Goal: Information Seeking & Learning: Learn about a topic

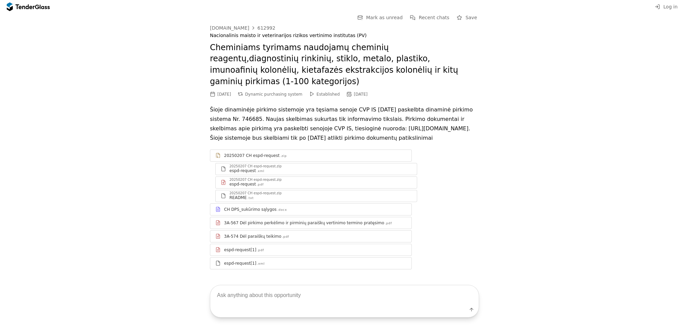
click at [21, 10] on div at bounding box center [28, 6] width 43 height 11
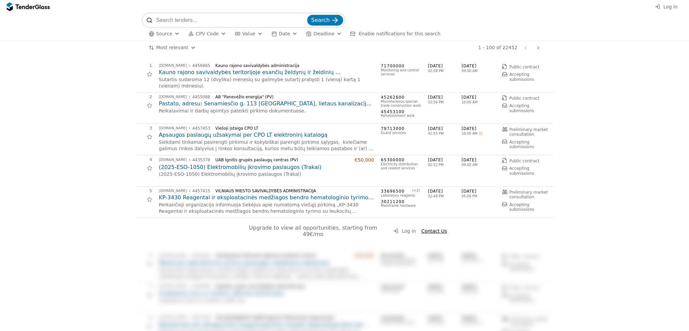
click at [281, 33] on span "Date" at bounding box center [284, 33] width 11 height 5
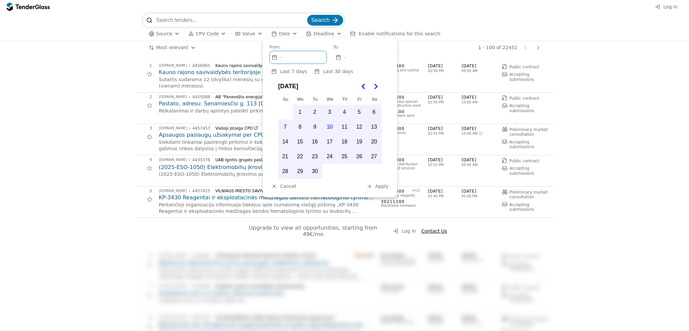
click at [295, 57] on div "-" at bounding box center [298, 57] width 57 height 12
click at [351, 59] on div "-" at bounding box center [362, 57] width 57 height 12
click at [299, 59] on div "-" at bounding box center [298, 57] width 57 height 12
click at [351, 59] on div "-" at bounding box center [362, 57] width 57 height 12
click at [303, 58] on div "-" at bounding box center [298, 57] width 57 height 12
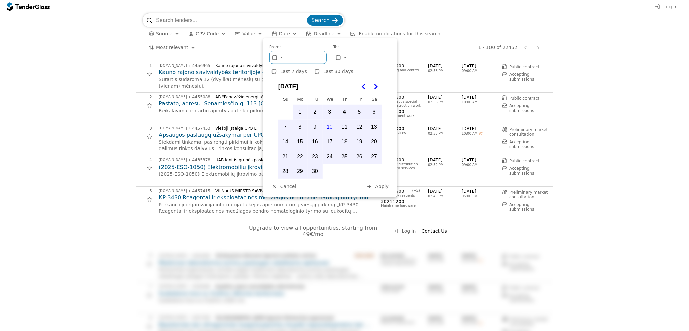
click at [367, 58] on div "-" at bounding box center [362, 57] width 57 height 12
click at [288, 59] on div "-" at bounding box center [298, 57] width 57 height 12
click at [359, 58] on div "-" at bounding box center [362, 57] width 57 height 12
click at [301, 58] on div "-" at bounding box center [298, 57] width 57 height 12
click at [344, 57] on div "-" at bounding box center [362, 57] width 57 height 12
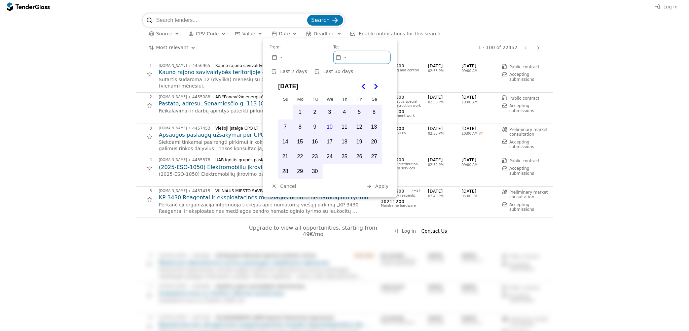
click at [306, 56] on div "-" at bounding box center [298, 57] width 57 height 12
click at [342, 56] on div "-" at bounding box center [362, 57] width 57 height 12
click at [306, 57] on div "-" at bounding box center [298, 57] width 57 height 12
click at [300, 110] on button "1" at bounding box center [300, 112] width 14 height 14
click at [353, 56] on div "-" at bounding box center [362, 57] width 57 height 12
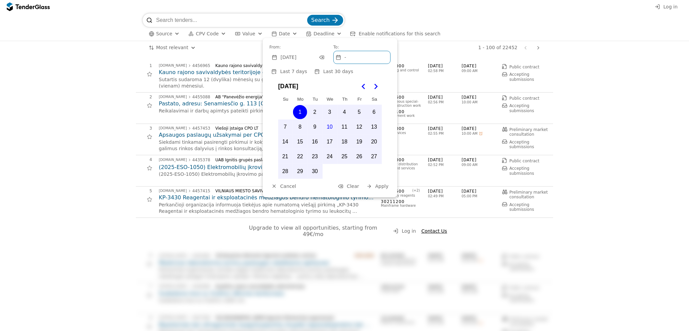
click at [319, 167] on button "30" at bounding box center [315, 171] width 14 height 14
